Goal: Task Accomplishment & Management: Complete application form

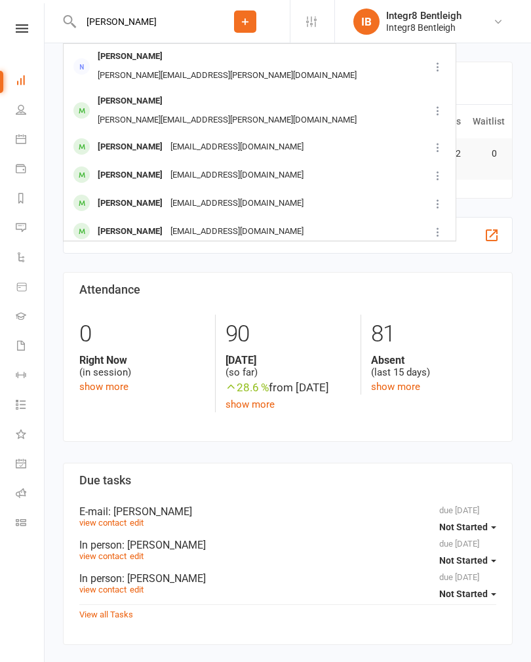
type input "[PERSON_NAME]"
click at [217, 138] on div "[EMAIL_ADDRESS][DOMAIN_NAME]" at bounding box center [236, 147] width 141 height 19
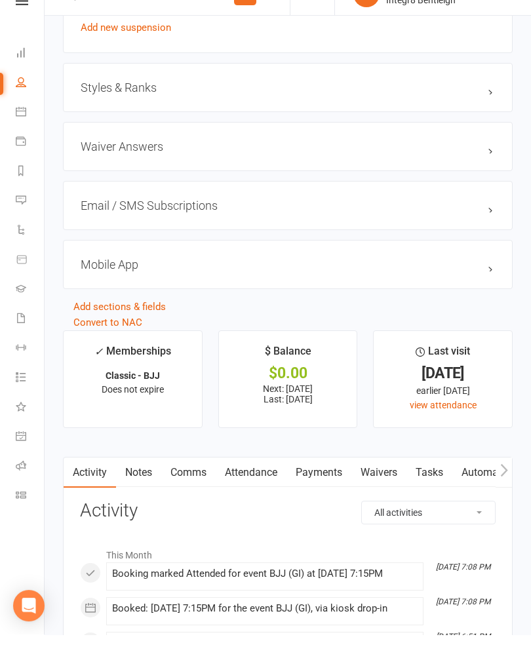
click at [386, 485] on link "Waivers" at bounding box center [378, 500] width 55 height 30
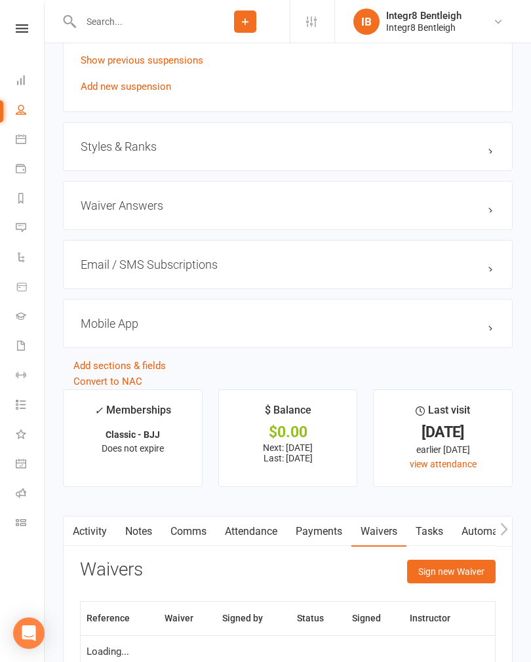
click at [445, 573] on button "Sign new Waiver" at bounding box center [451, 571] width 88 height 24
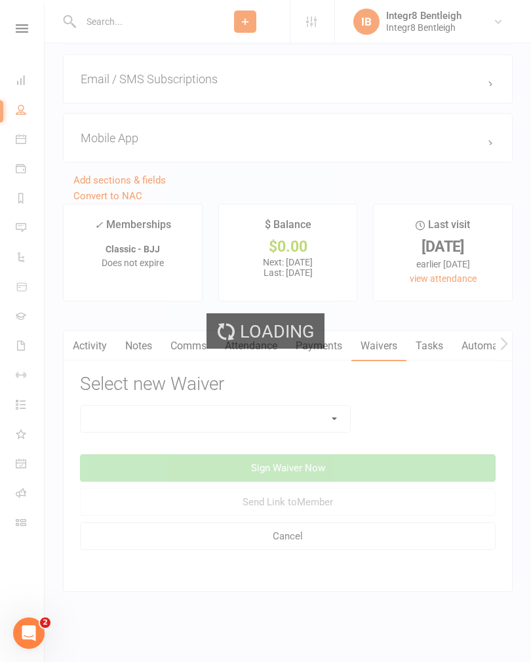
scroll to position [1244, 0]
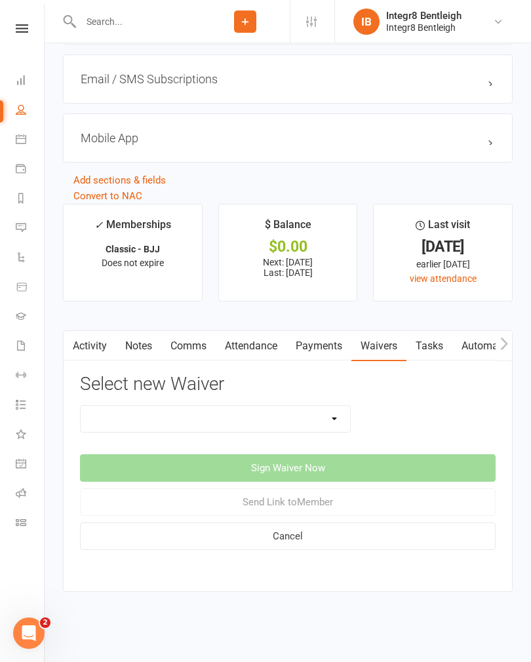
click at [182, 413] on select "10 Class Pass Cancellation Free Trial Hold Membership Document Mobility Worksho…" at bounding box center [215, 418] width 269 height 26
select select "10644"
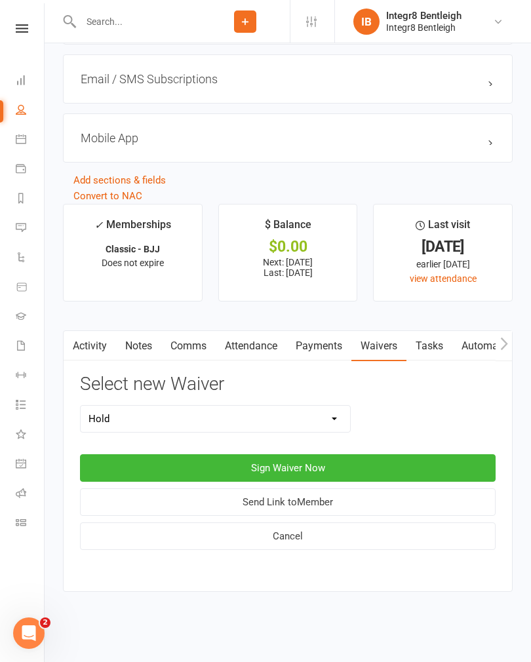
click at [385, 454] on button "Sign Waiver Now" at bounding box center [287, 468] width 415 height 28
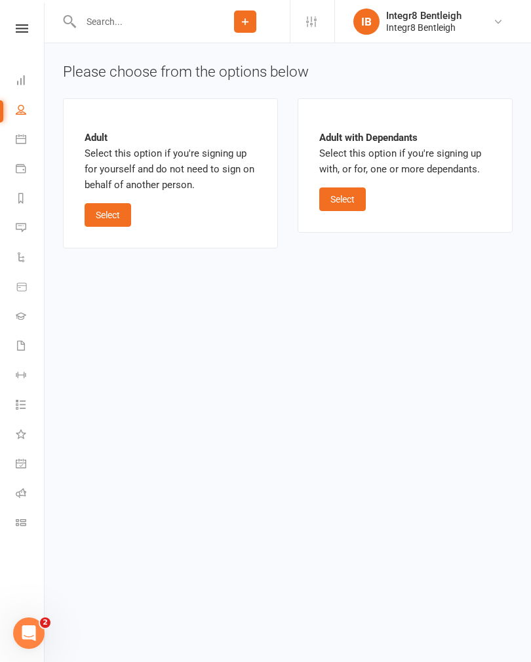
click at [345, 200] on button "Select" at bounding box center [342, 199] width 47 height 24
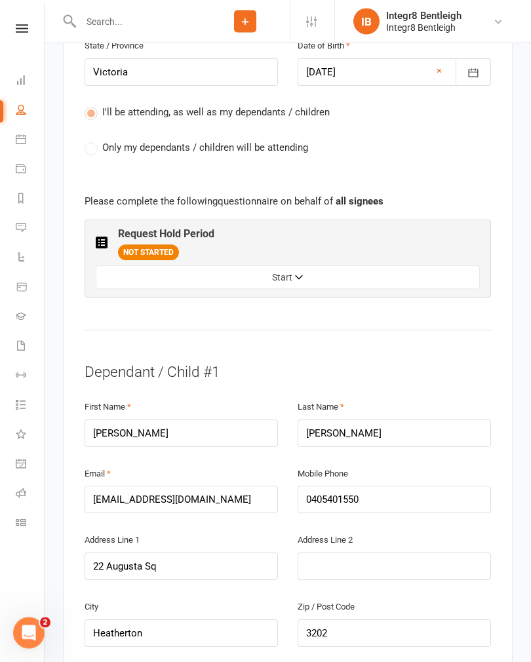
scroll to position [693, 0]
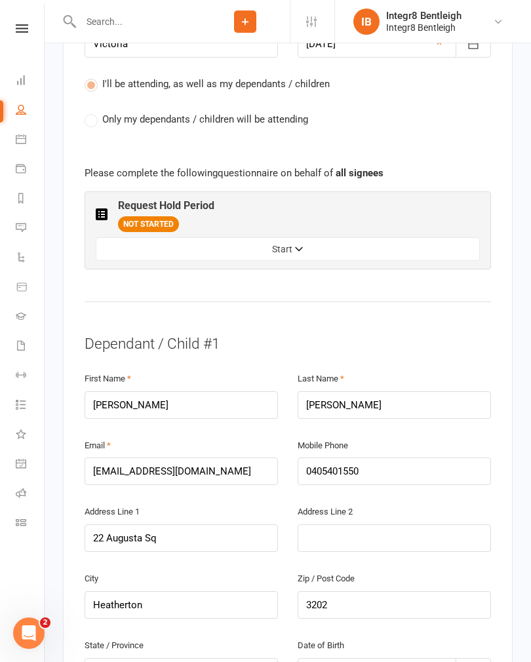
click at [425, 237] on button "Start" at bounding box center [288, 249] width 384 height 24
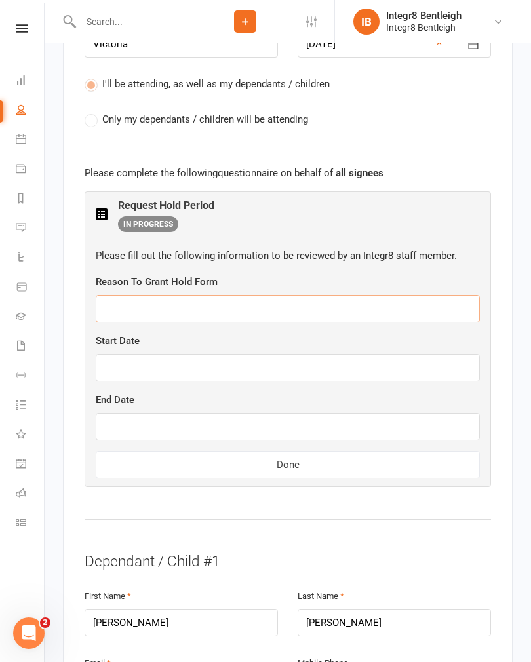
click at [259, 295] on input "text" at bounding box center [288, 309] width 384 height 28
type input "Travel"
click at [308, 354] on input "text" at bounding box center [288, 368] width 384 height 28
type input "[DATE]"
click at [321, 413] on input "text" at bounding box center [288, 427] width 384 height 28
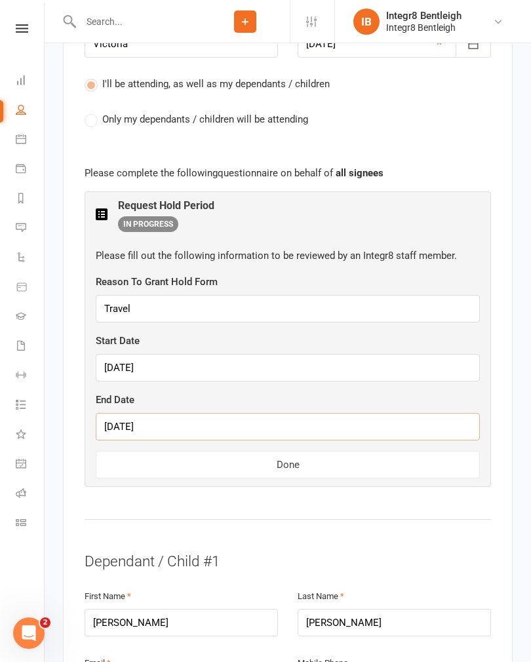
type input "[DATE]"
click at [360, 451] on button "Done" at bounding box center [288, 465] width 384 height 28
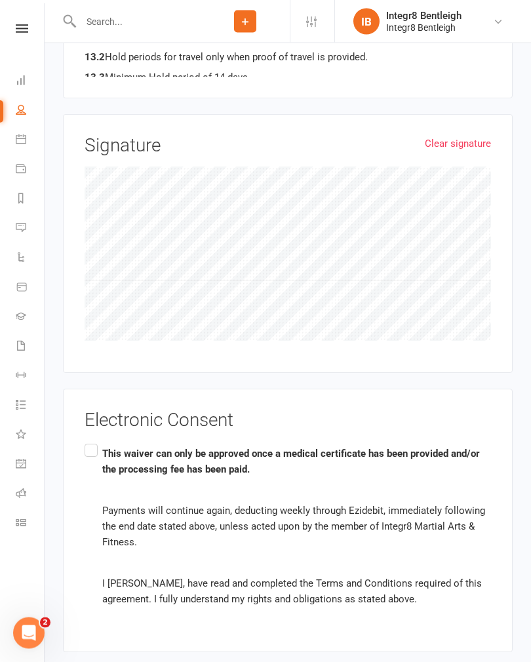
scroll to position [1601, 0]
click at [87, 441] on label "This waiver can only be approved once a medical certificate has been provided a…" at bounding box center [288, 526] width 406 height 171
click at [87, 441] on input "This waiver can only be approved once a medical certificate has been provided a…" at bounding box center [89, 441] width 9 height 0
